Goal: Information Seeking & Learning: Understand process/instructions

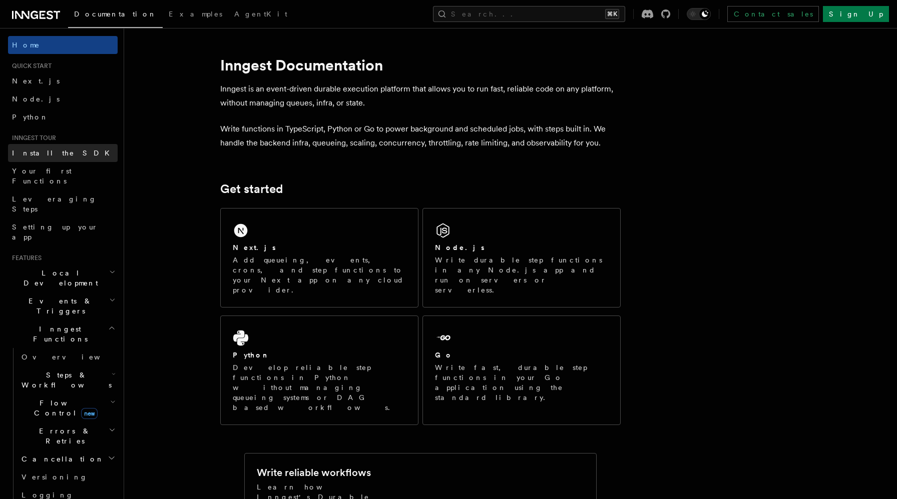
click at [34, 150] on span "Install the SDK" at bounding box center [64, 153] width 104 height 8
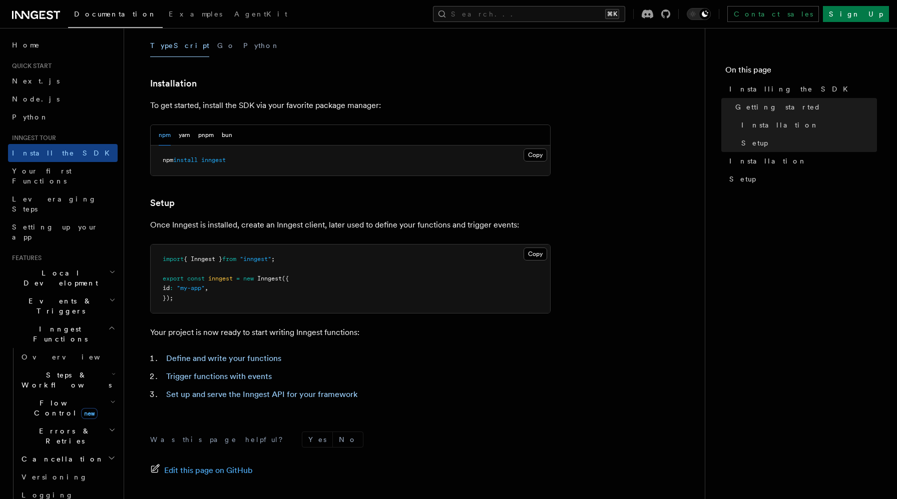
scroll to position [333, 0]
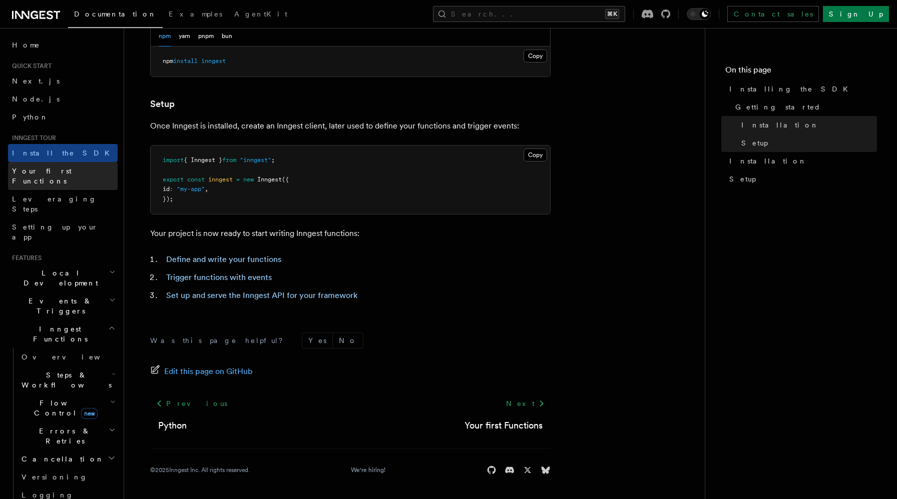
click at [70, 173] on span "Your first Functions" at bounding box center [42, 176] width 60 height 18
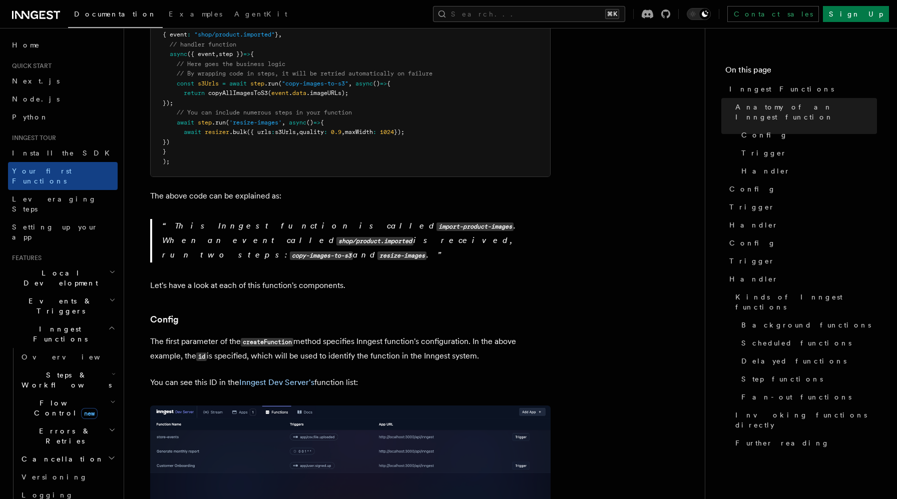
scroll to position [342, 0]
click at [240, 89] on span "copyAllImagesToS3" at bounding box center [238, 92] width 60 height 7
click at [311, 108] on span "// You can include numerous steps in your function" at bounding box center [264, 111] width 175 height 7
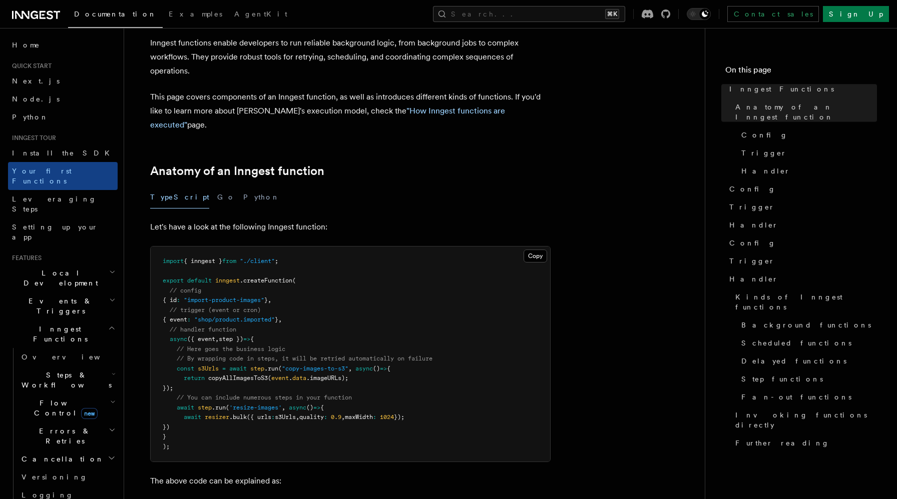
scroll to position [0, 0]
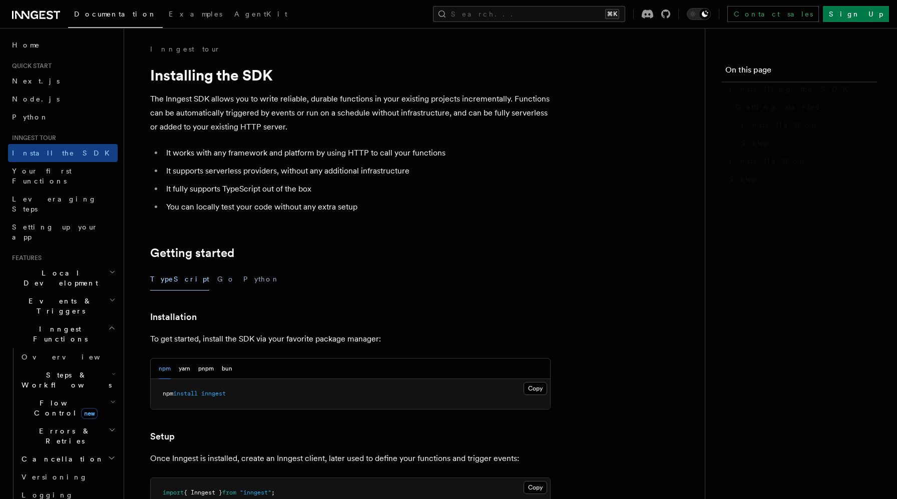
scroll to position [333, 0]
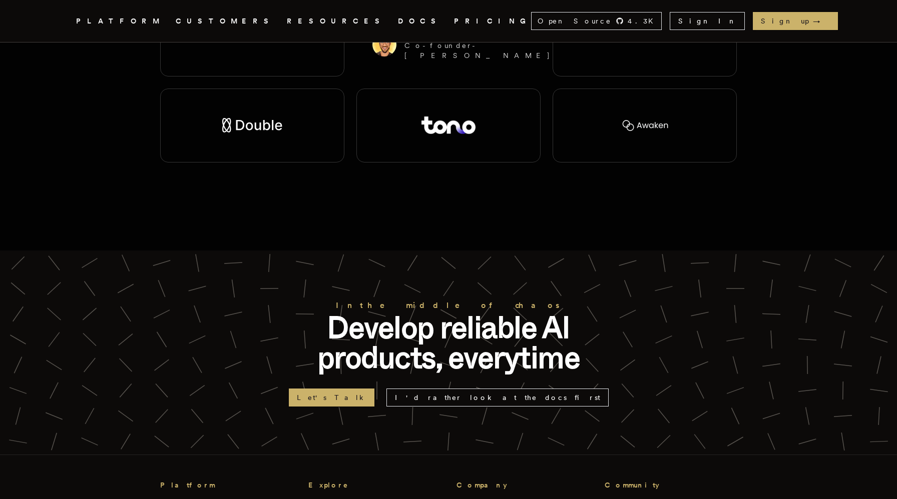
scroll to position [2435, 0]
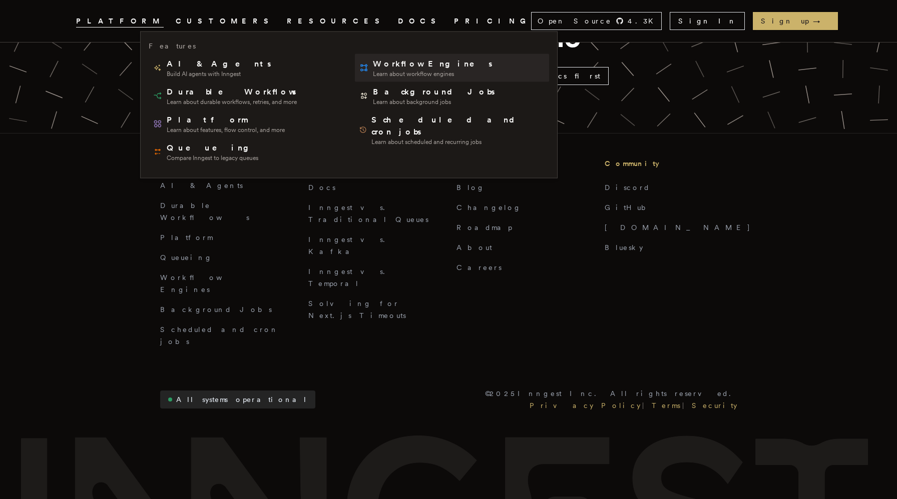
click at [373, 65] on span "Workflow Engines" at bounding box center [433, 64] width 121 height 12
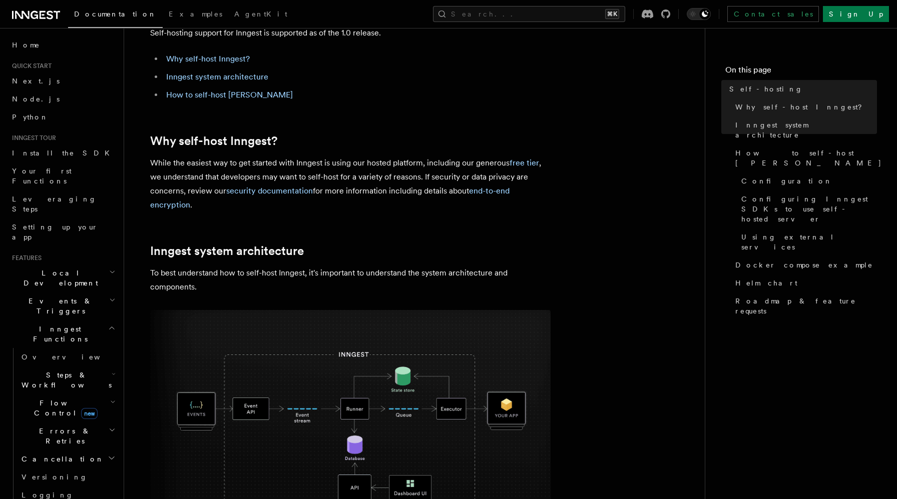
scroll to position [67, 0]
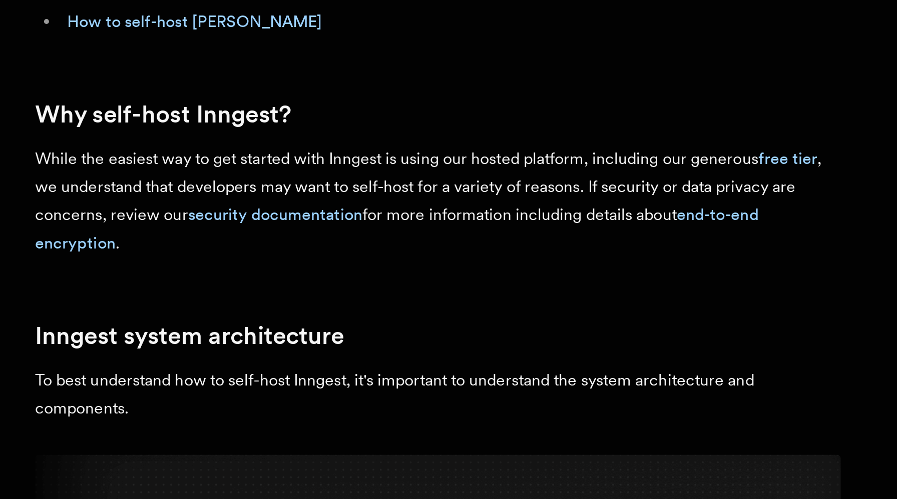
click at [292, 163] on p "While the easiest way to get started with Inngest is using our hosted platform,…" at bounding box center [350, 183] width 400 height 56
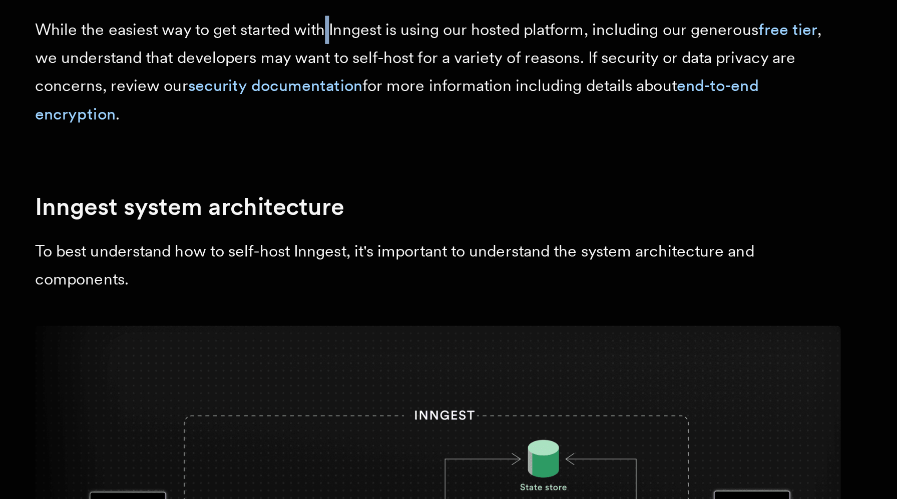
click at [309, 176] on p "While the easiest way to get started with Inngest is using our hosted platform,…" at bounding box center [350, 183] width 400 height 56
click at [384, 172] on p "While the easiest way to get started with Inngest is using our hosted platform,…" at bounding box center [350, 183] width 400 height 56
click at [197, 192] on p "While the easiest way to get started with Inngest is using our hosted platform,…" at bounding box center [350, 183] width 400 height 56
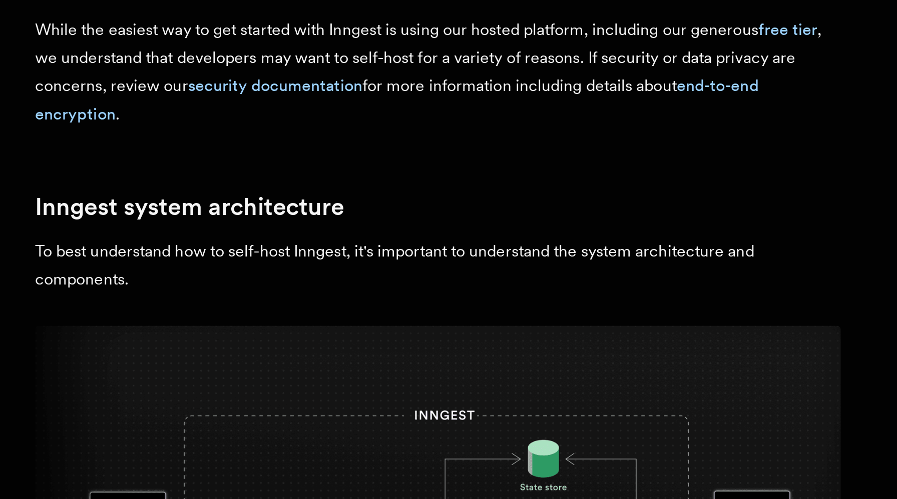
click at [197, 192] on p "While the easiest way to get started with Inngest is using our hosted platform,…" at bounding box center [350, 183] width 400 height 56
click at [346, 193] on p "While the easiest way to get started with Inngest is using our hosted platform,…" at bounding box center [350, 183] width 400 height 56
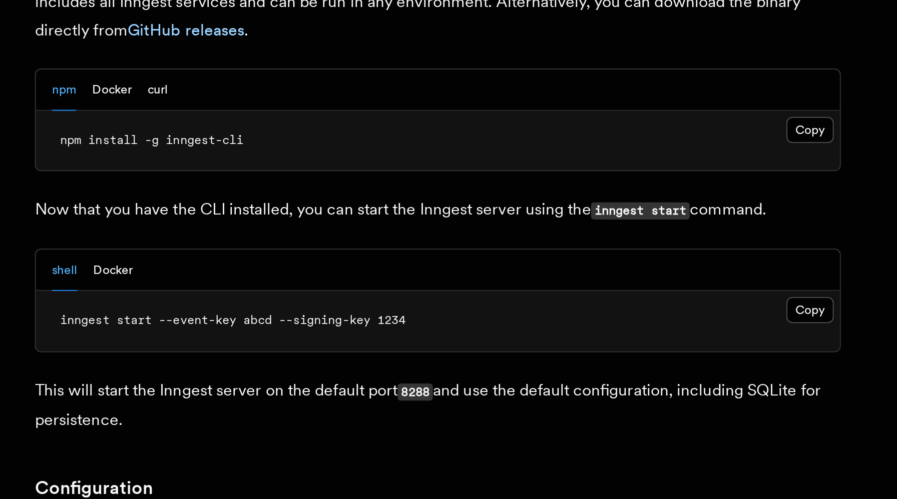
scroll to position [919, 0]
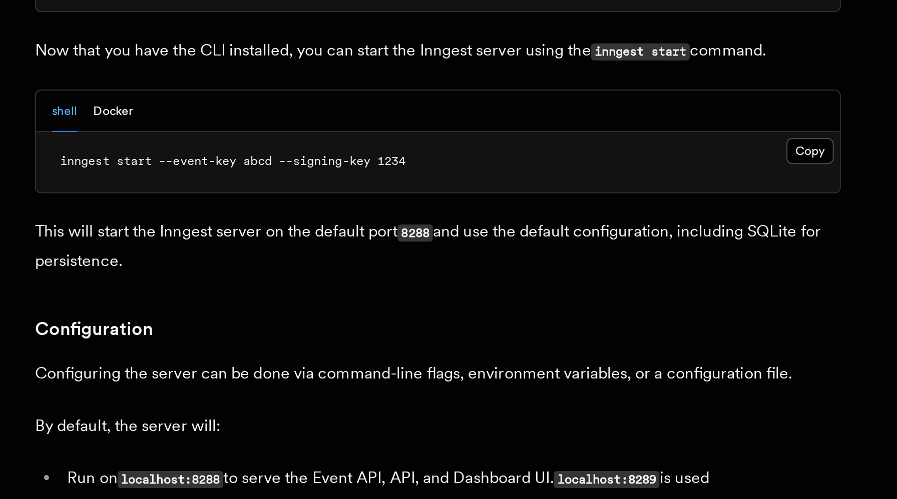
click at [270, 328] on span "inngest start --event-key abcd --signing-key 1234" at bounding box center [249, 331] width 172 height 7
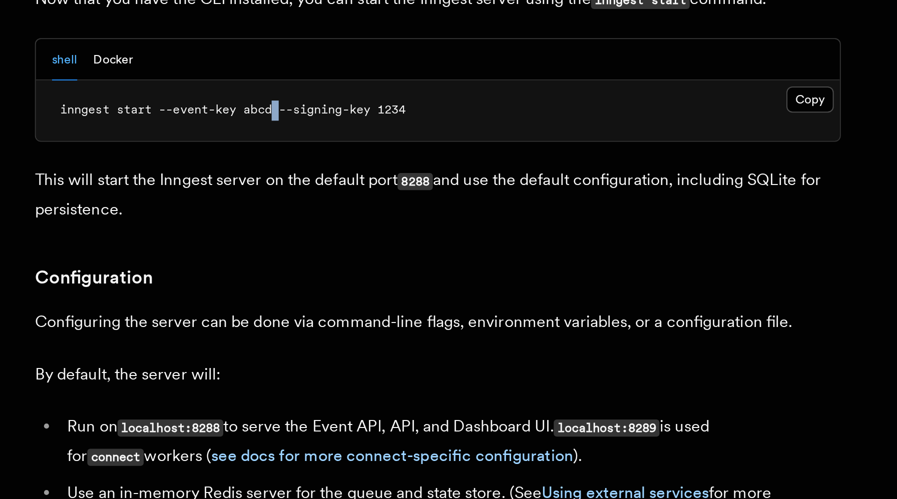
scroll to position [956, 0]
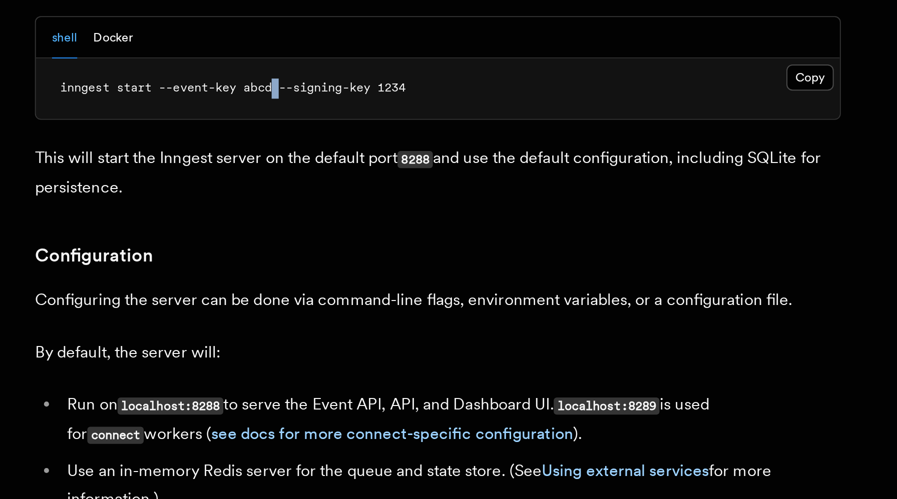
click at [245, 323] on p "This will start the Inngest server on the default port 8288 and use the default…" at bounding box center [350, 337] width 400 height 29
click at [332, 326] on code "8288" at bounding box center [339, 330] width 18 height 9
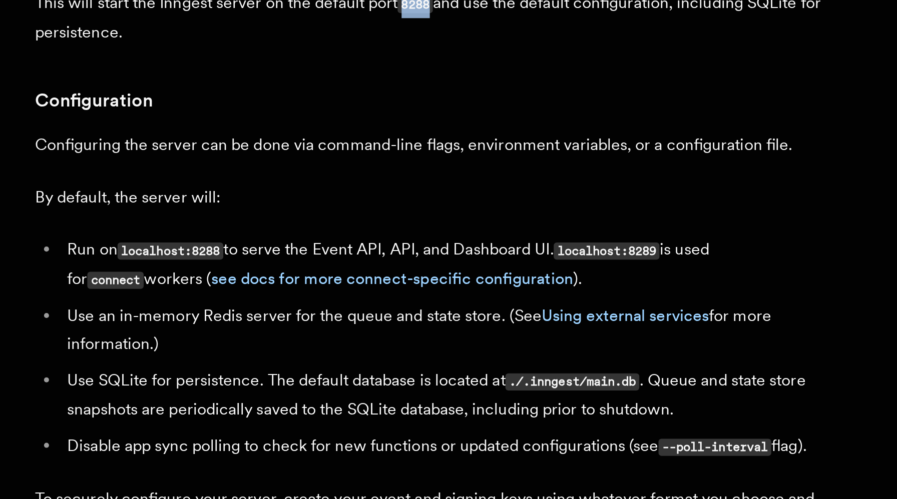
scroll to position [1033, 0]
click at [239, 316] on p "Configuring the server can be done via command-line flags, environment variable…" at bounding box center [350, 323] width 400 height 14
click at [304, 316] on p "Configuring the server can be done via command-line flags, environment variable…" at bounding box center [350, 323] width 400 height 14
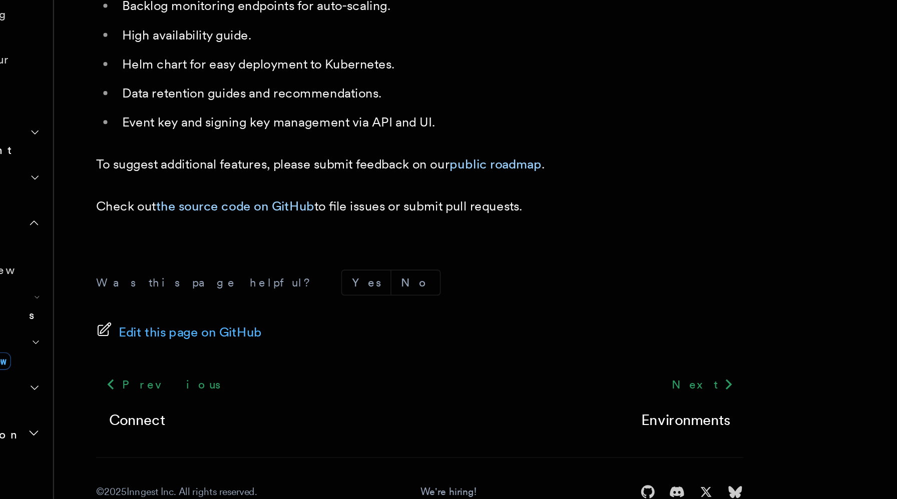
scroll to position [3796, 0]
